Goal: Task Accomplishment & Management: Manage account settings

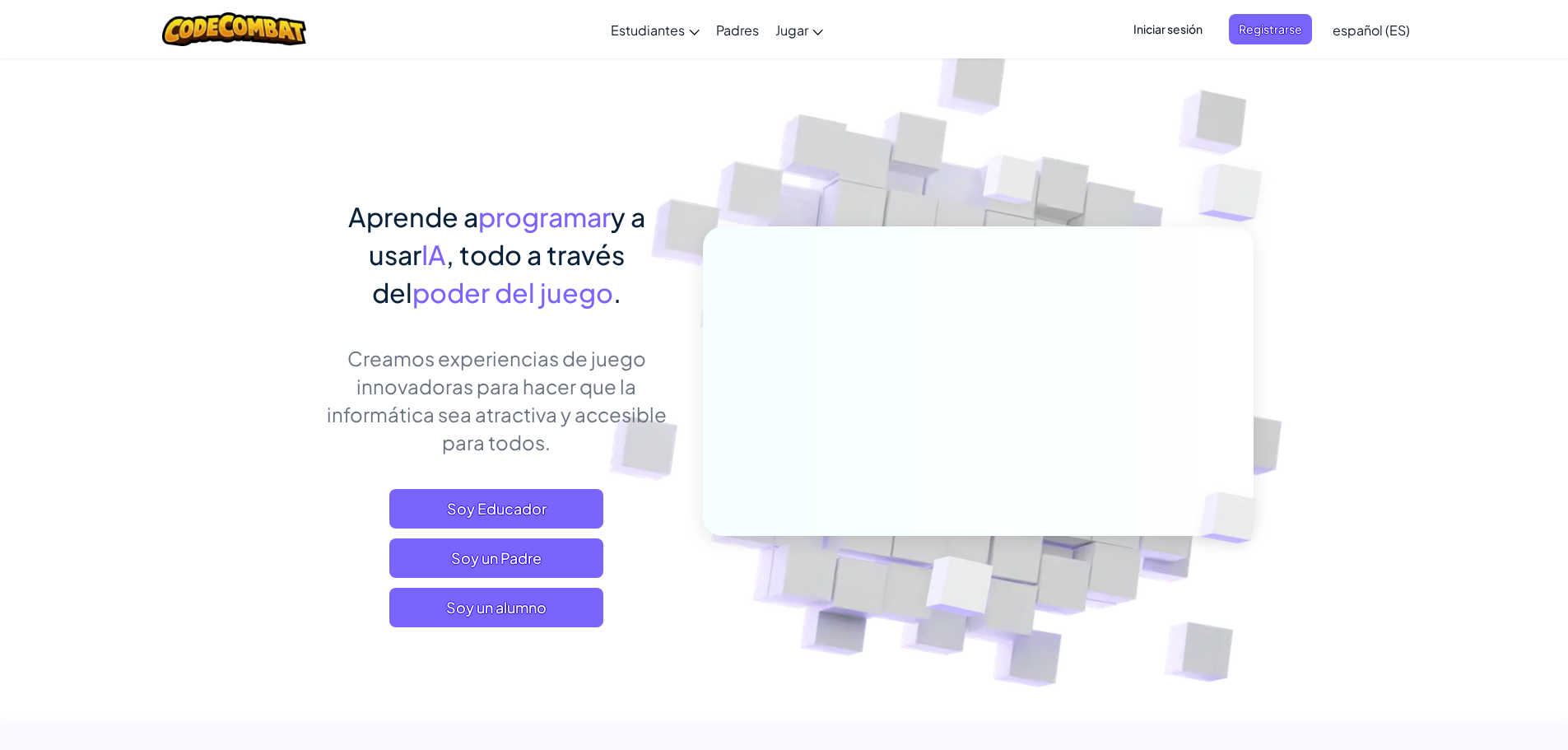
click at [1150, 28] on span "Iniciar sesión" at bounding box center [1168, 29] width 89 height 31
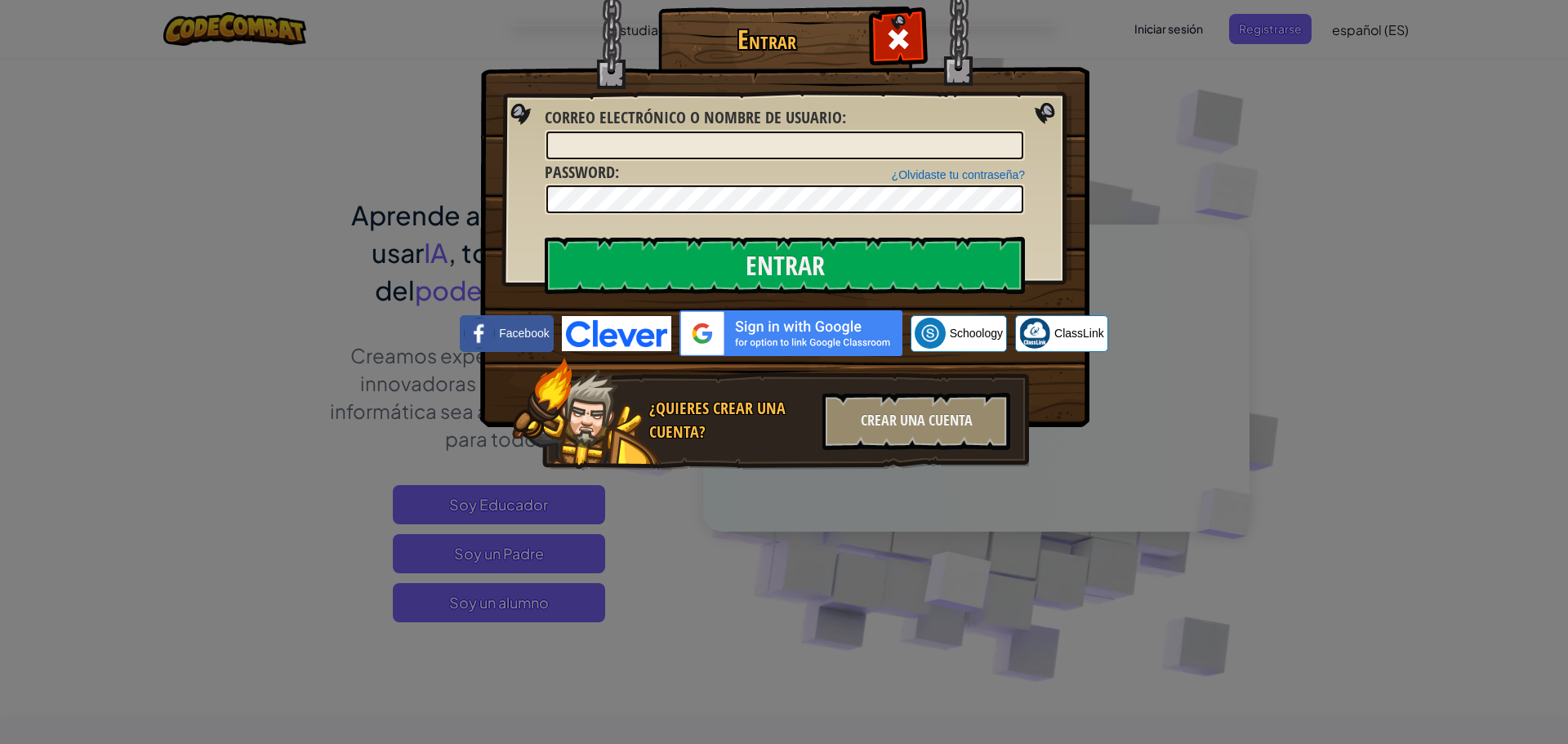
click at [756, 324] on img at bounding box center [791, 333] width 223 height 46
drag, startPoint x: 740, startPoint y: 330, endPoint x: 738, endPoint y: 320, distance: 10.2
click at [740, 329] on img at bounding box center [791, 333] width 223 height 46
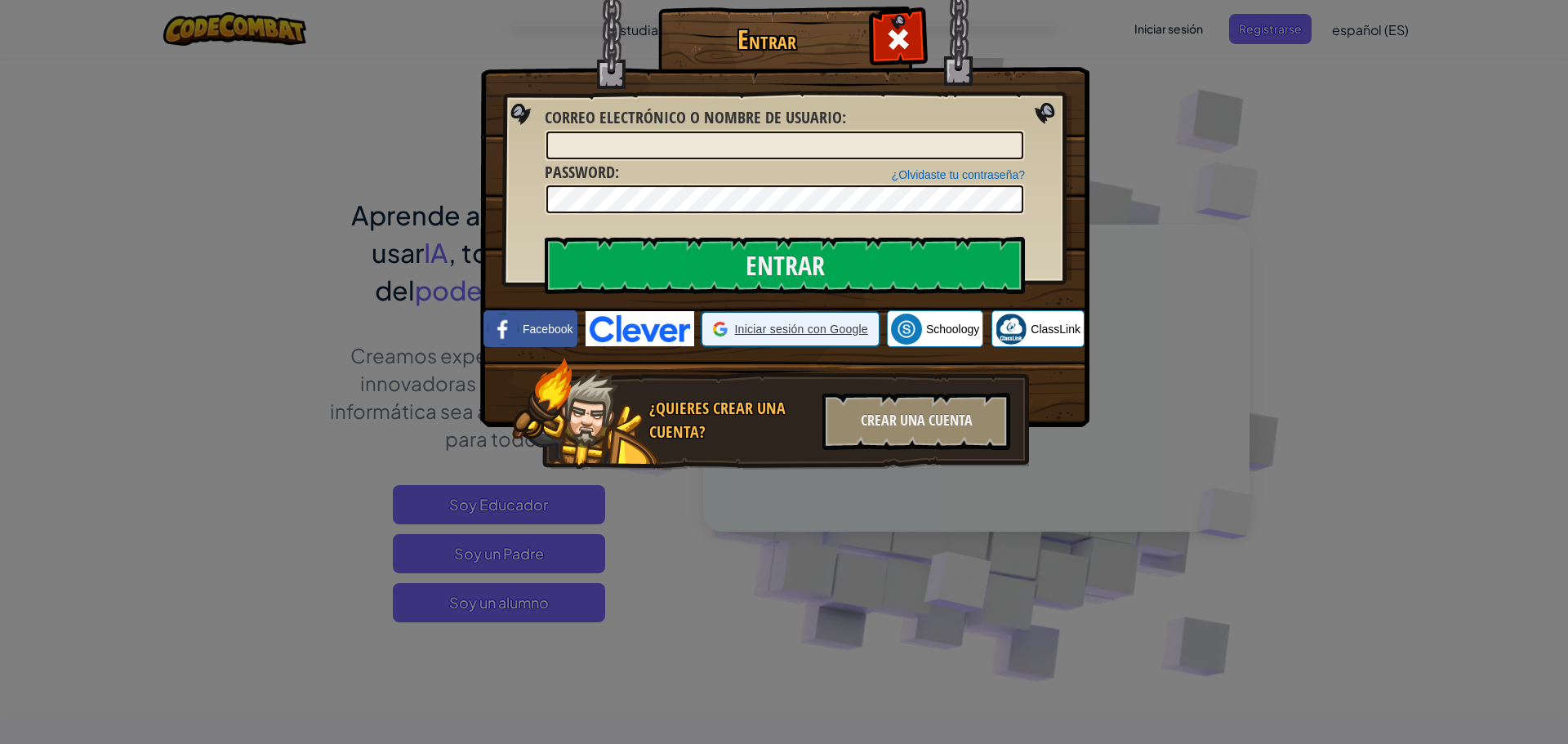
click at [736, 321] on span "Iniciar sesión con Google" at bounding box center [800, 329] width 133 height 17
